Goal: Navigation & Orientation: Find specific page/section

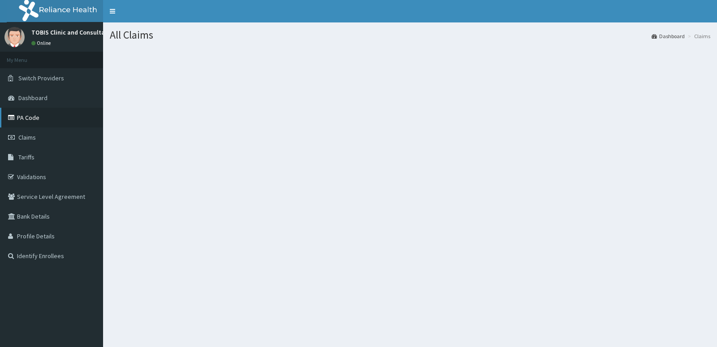
click at [18, 116] on link "PA Code" at bounding box center [51, 118] width 103 height 20
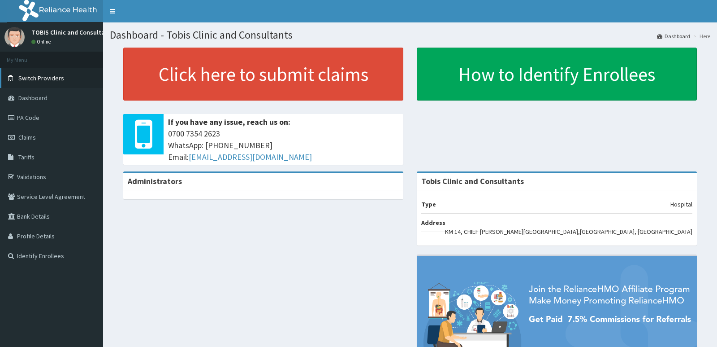
click at [31, 80] on span "Switch Providers" at bounding box center [41, 78] width 46 height 8
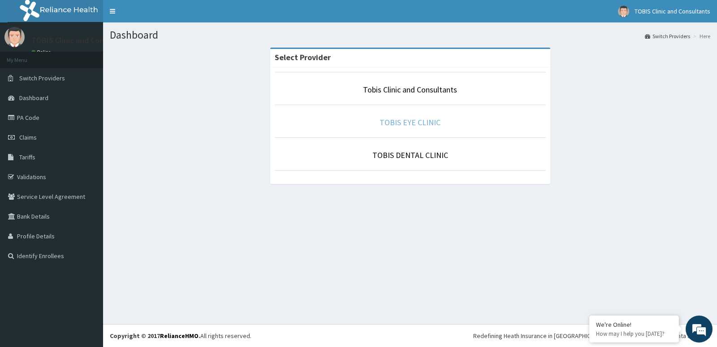
click at [410, 123] on link "TOBIS EYE CLINIC" at bounding box center [410, 122] width 61 height 10
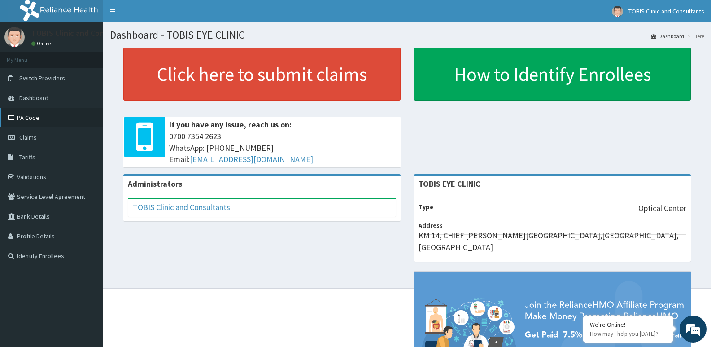
click at [26, 118] on link "PA Code" at bounding box center [51, 118] width 103 height 20
